Goal: Check status: Check status

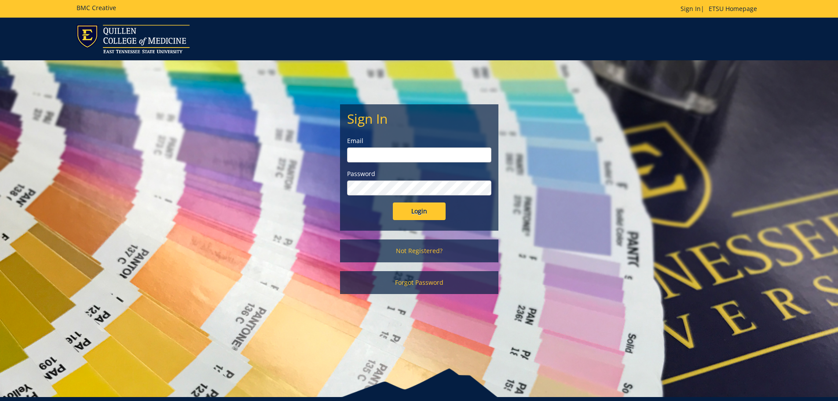
click at [384, 148] on input "email" at bounding box center [419, 154] width 144 height 15
type input "[EMAIL_ADDRESS][DOMAIN_NAME]"
click at [393, 202] on input "Login" at bounding box center [419, 211] width 53 height 18
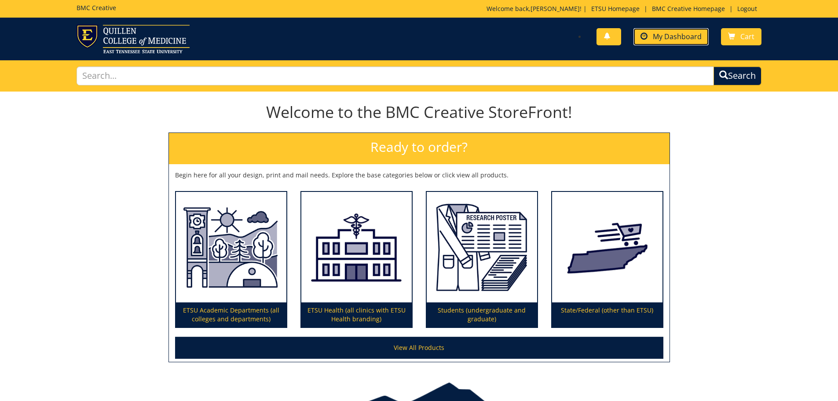
click at [663, 37] on span "My Dashboard" at bounding box center [677, 37] width 49 height 10
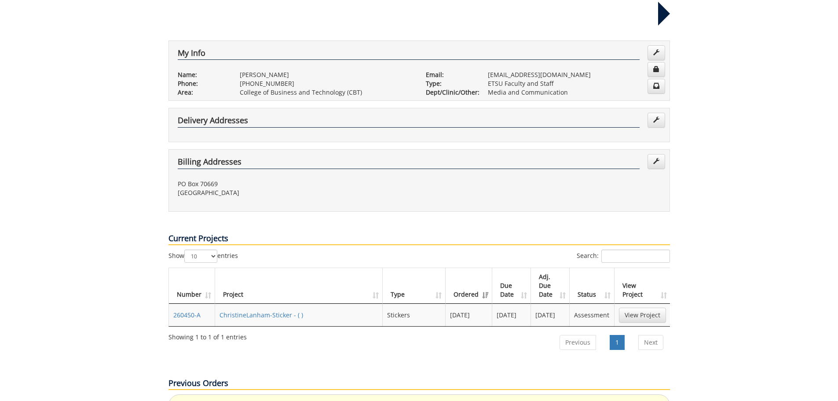
scroll to position [176, 0]
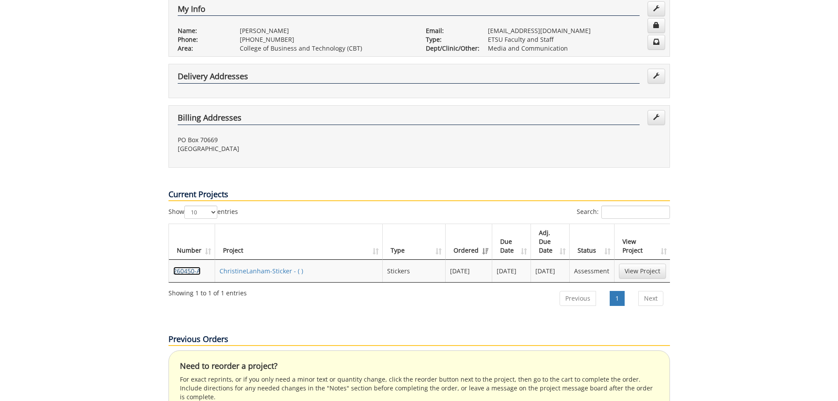
click at [190, 267] on link "260450-A" at bounding box center [186, 271] width 27 height 8
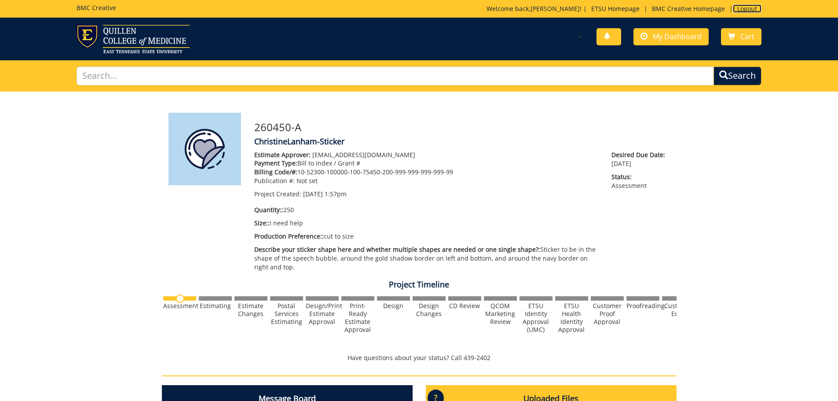
click at [752, 9] on link "Logout" at bounding box center [747, 8] width 29 height 8
